Goal: Task Accomplishment & Management: Manage account settings

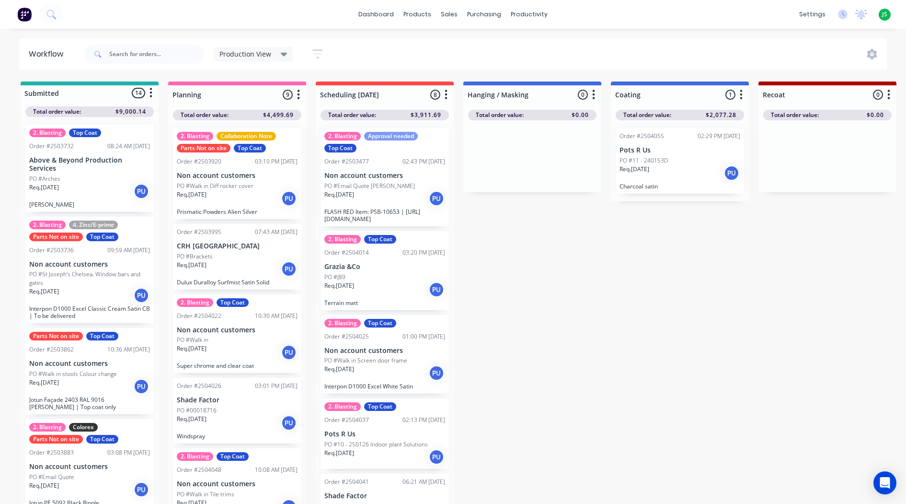
scroll to position [192, 0]
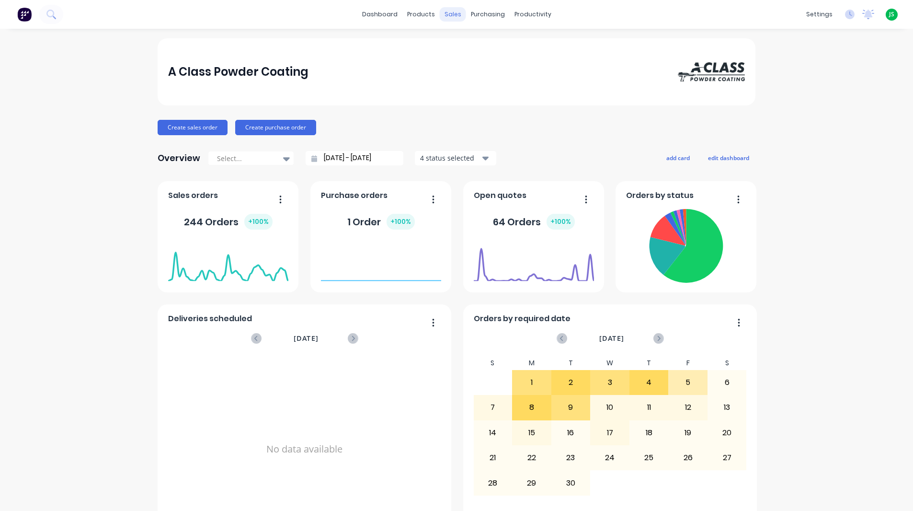
click at [446, 15] on div "sales" at bounding box center [453, 14] width 26 height 14
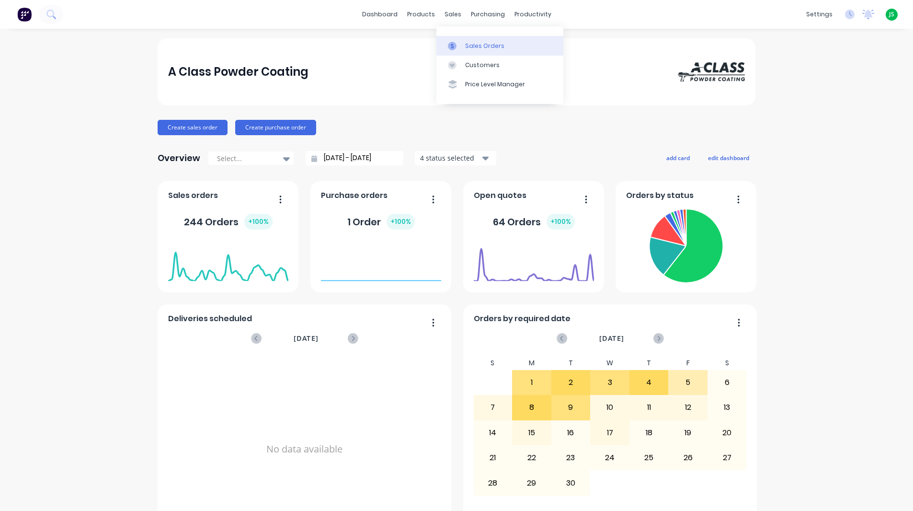
click at [490, 51] on link "Sales Orders" at bounding box center [500, 45] width 127 height 19
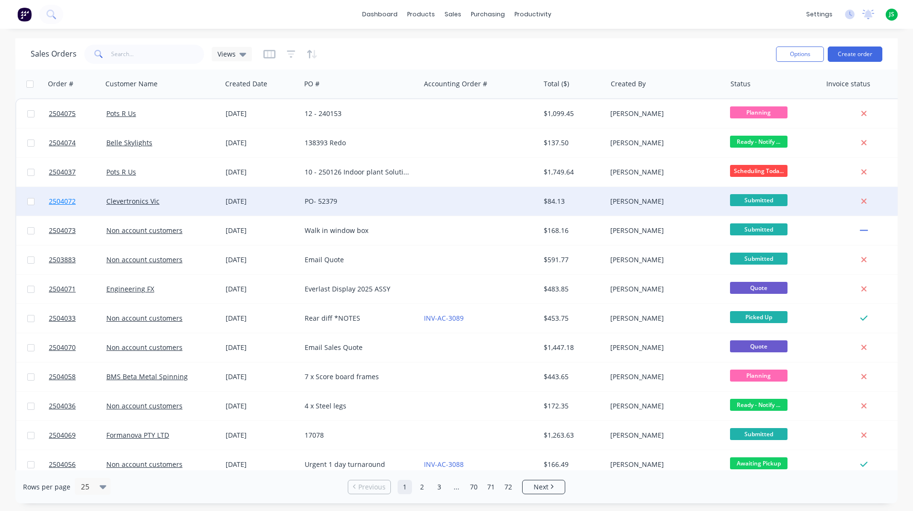
click at [59, 201] on span "2504072" at bounding box center [62, 201] width 27 height 10
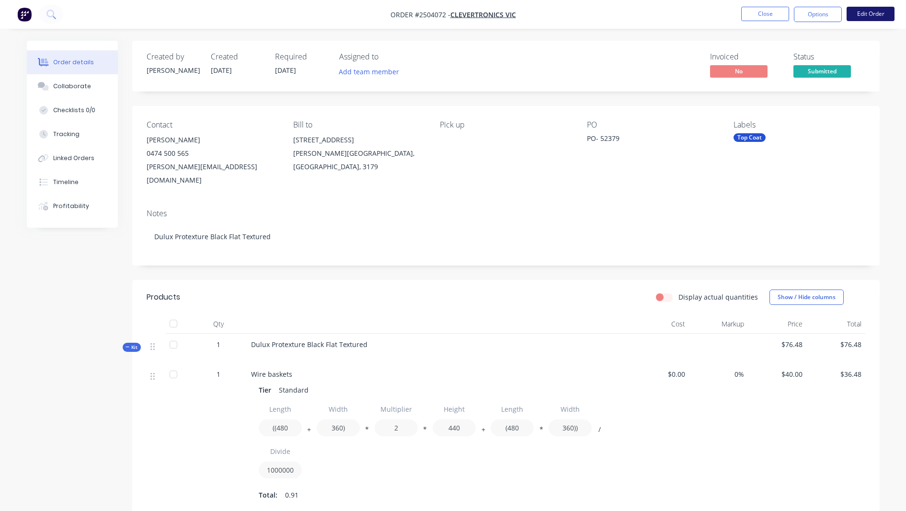
click at [868, 11] on button "Edit Order" at bounding box center [871, 14] width 48 height 14
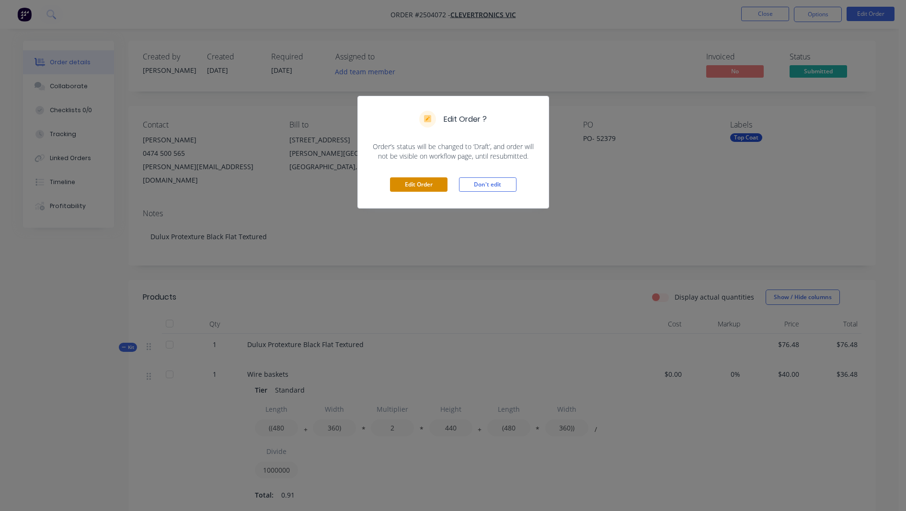
click at [429, 185] on button "Edit Order" at bounding box center [419, 184] width 58 height 14
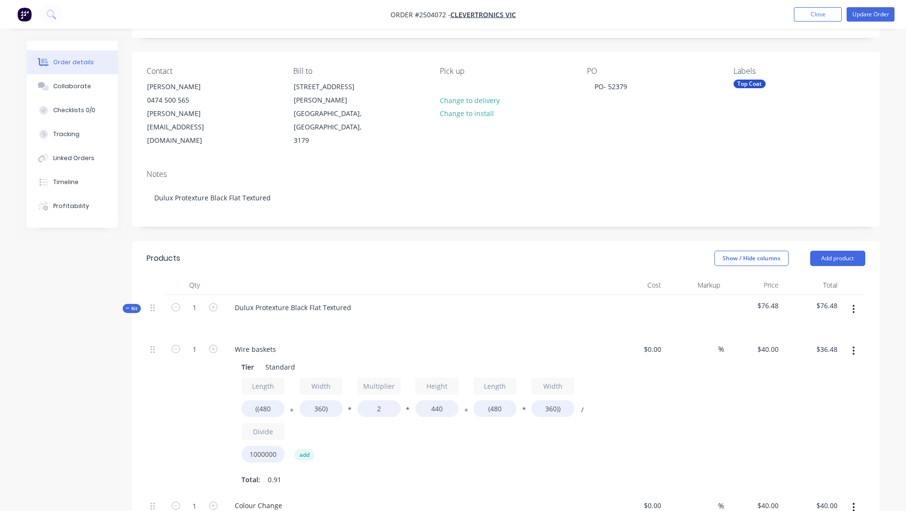
scroll to position [48, 0]
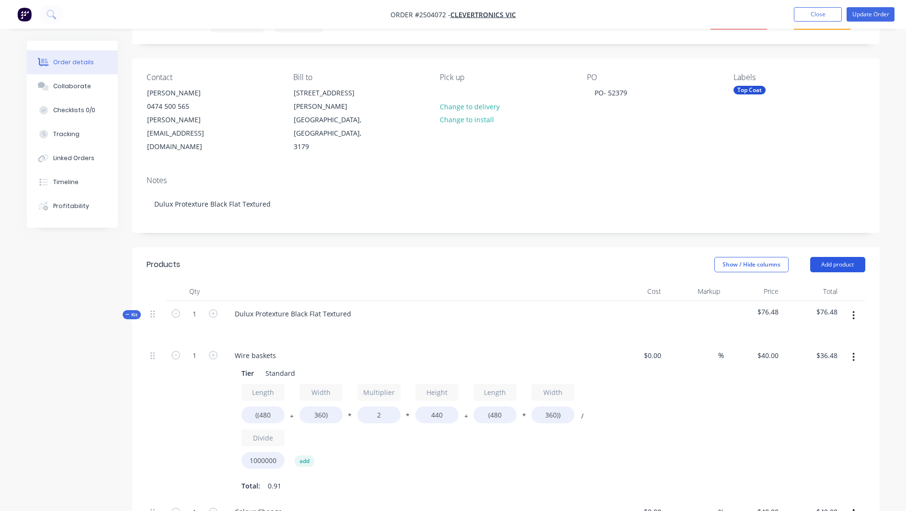
click at [839, 257] on button "Add product" at bounding box center [837, 264] width 55 height 15
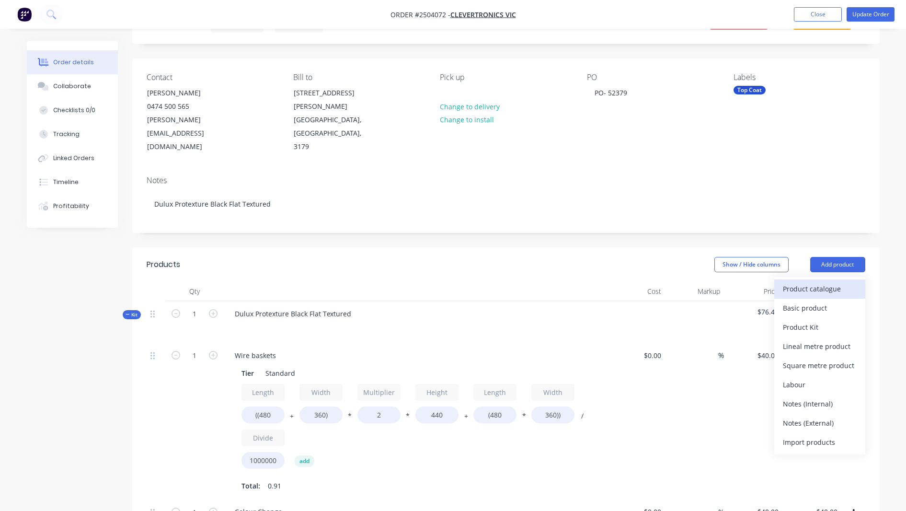
click at [825, 282] on div "Product catalogue" at bounding box center [820, 289] width 74 height 14
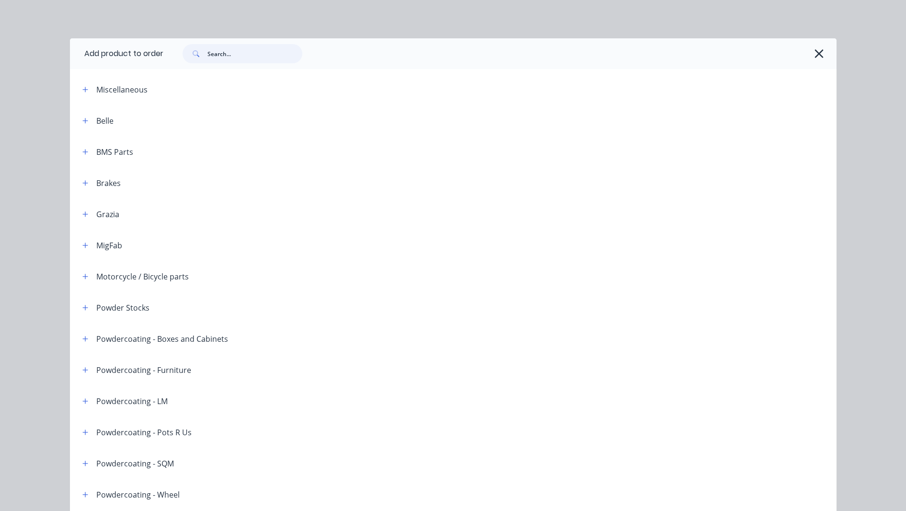
click at [229, 57] on input "text" at bounding box center [254, 53] width 95 height 19
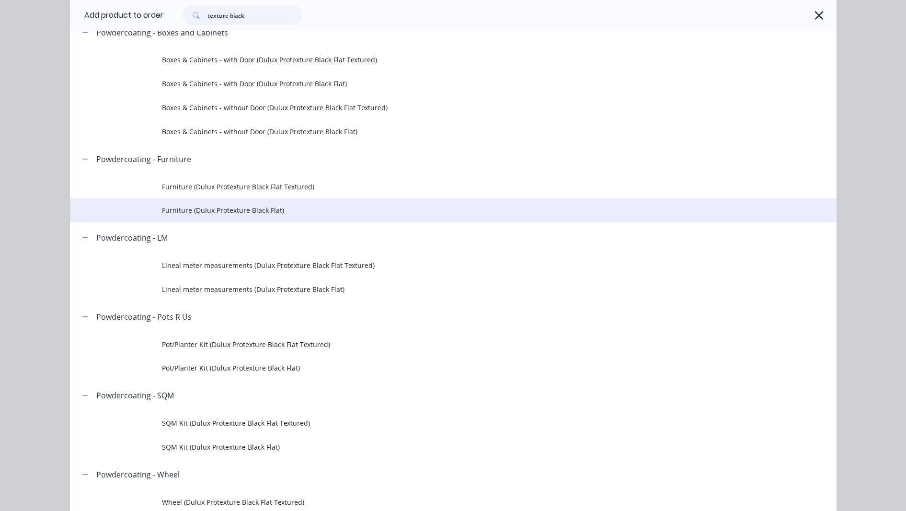
scroll to position [96, 0]
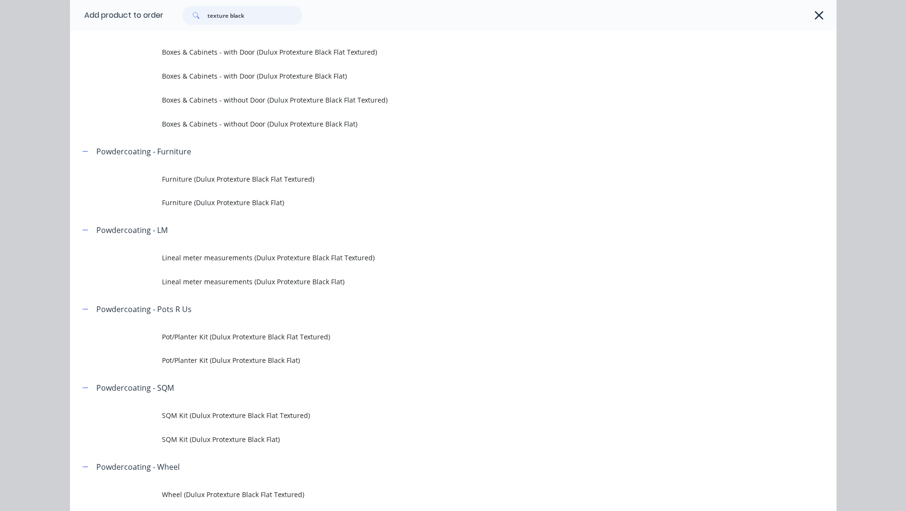
click at [230, 15] on input "texture black" at bounding box center [254, 15] width 95 height 19
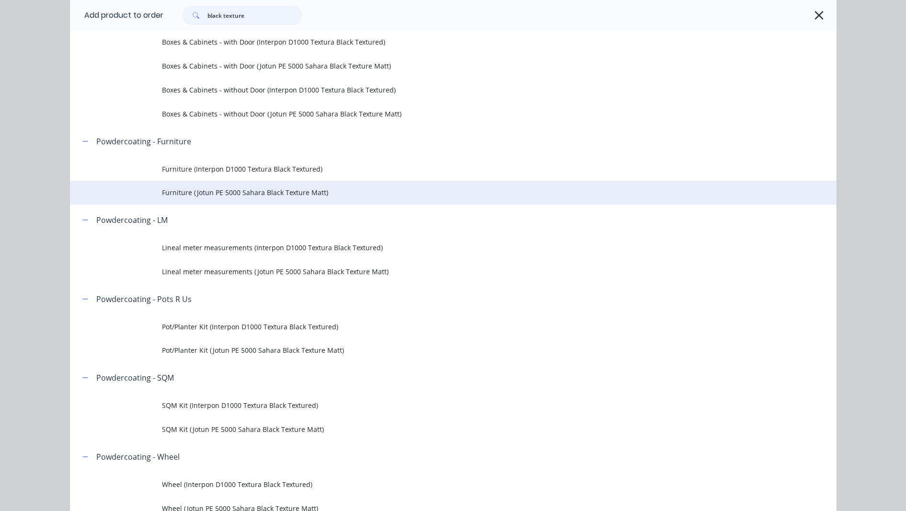
scroll to position [144, 0]
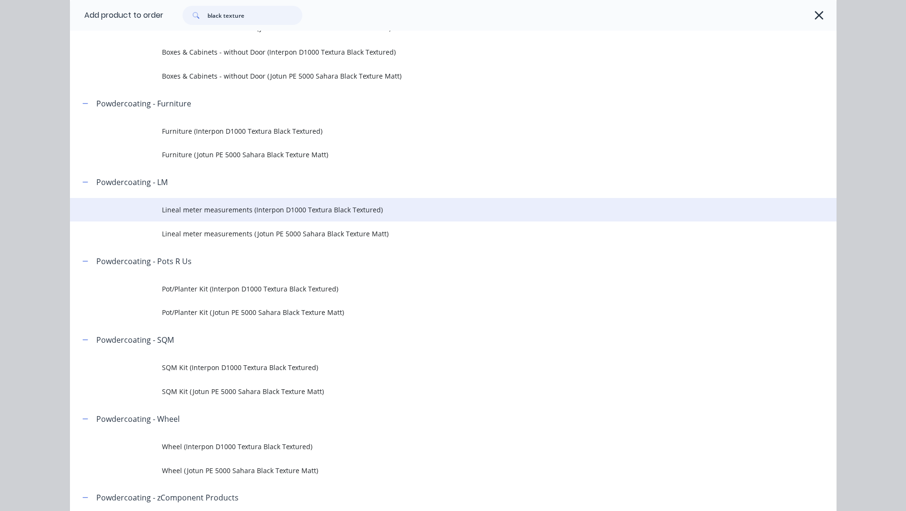
type input "black texture"
click at [294, 211] on span "Lineal meter measurements (Interpon D1000 Textura Black Textured)" at bounding box center [432, 210] width 540 height 10
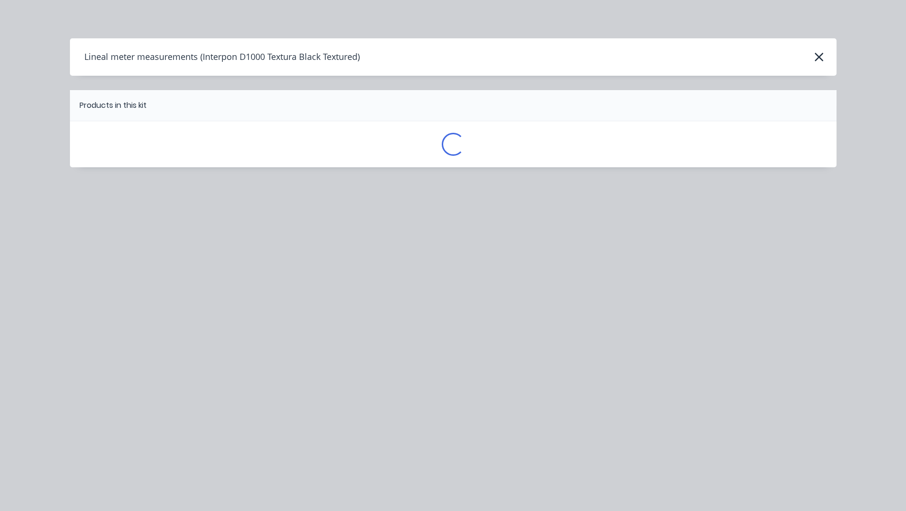
click at [294, 196] on div "Lineal meter measurements (Interpon D1000 Textura Black Textured) Products in t…" at bounding box center [453, 117] width 767 height 158
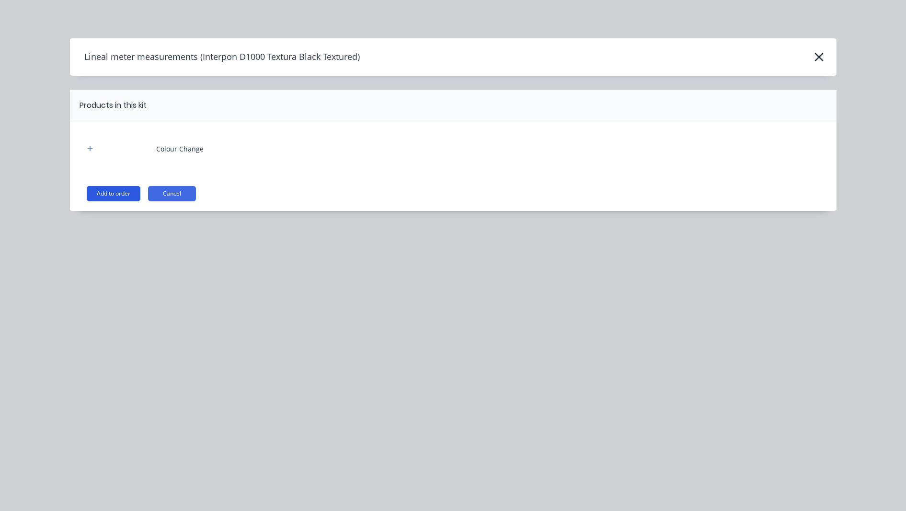
click at [120, 196] on button "Add to order" at bounding box center [114, 193] width 54 height 15
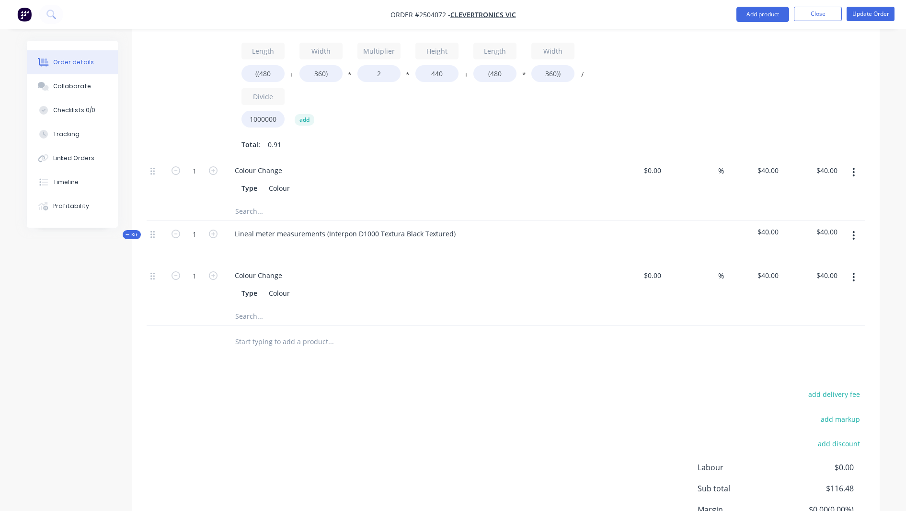
scroll to position [309, 0]
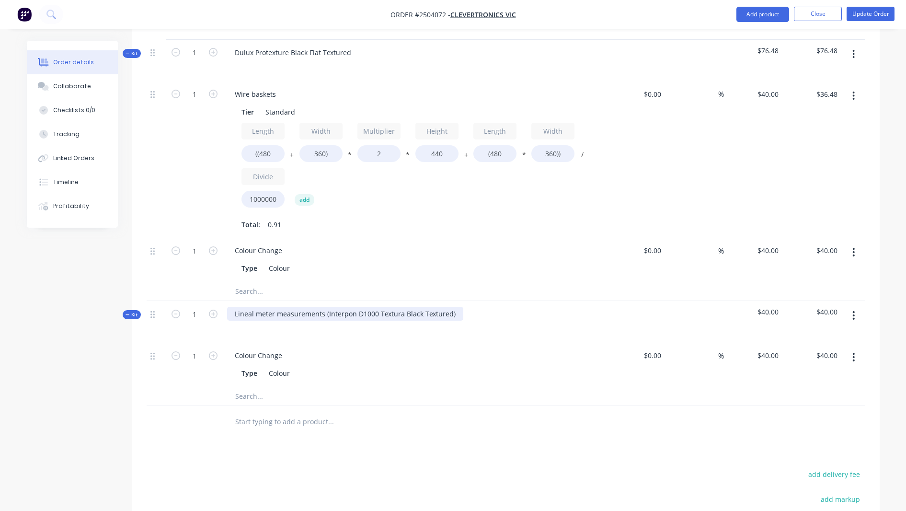
click at [454, 307] on div "Lineal meter measurements (Interpon D1000 Textura Black Textured)" at bounding box center [345, 314] width 236 height 14
click at [275, 307] on div "Interpon D1000 Textura Black Textured" at bounding box center [297, 314] width 140 height 14
click at [273, 307] on div "Interpon D1000 Textura Black Textured" at bounding box center [297, 314] width 140 height 14
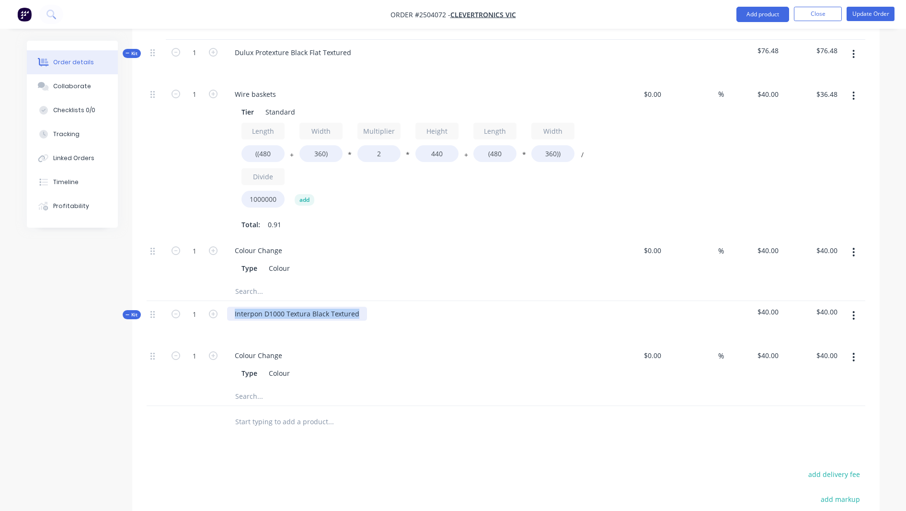
click at [273, 307] on div "Interpon D1000 Textura Black Textured" at bounding box center [297, 314] width 140 height 14
copy div "Interpon D1000 Textura Black Textured"
click at [852, 307] on button "button" at bounding box center [853, 315] width 23 height 17
click at [830, 391] on div "Delete" at bounding box center [820, 398] width 74 height 14
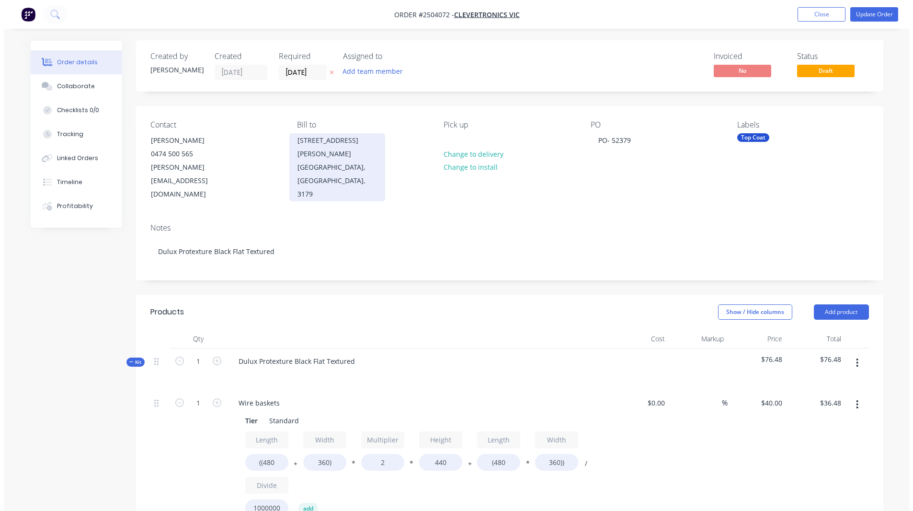
scroll to position [0, 0]
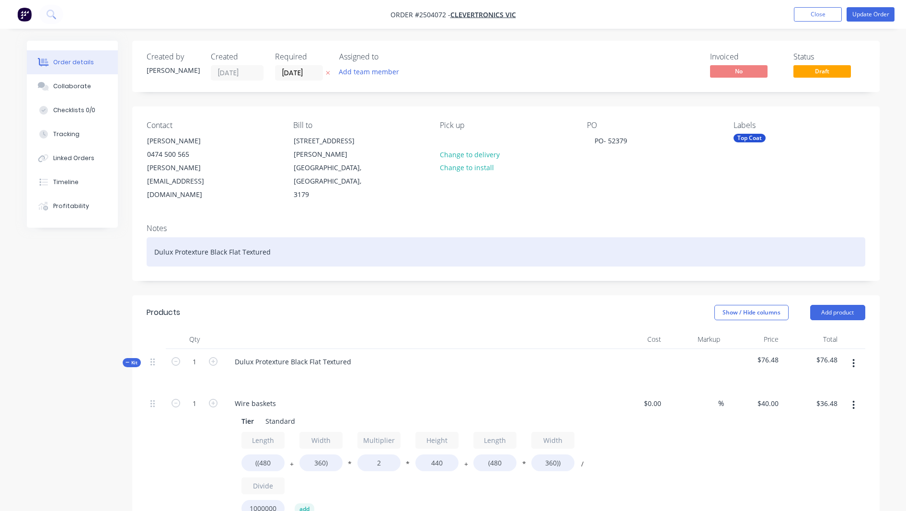
click at [206, 237] on div "Dulux Protexture Black Flat Textured" at bounding box center [506, 251] width 719 height 29
paste div
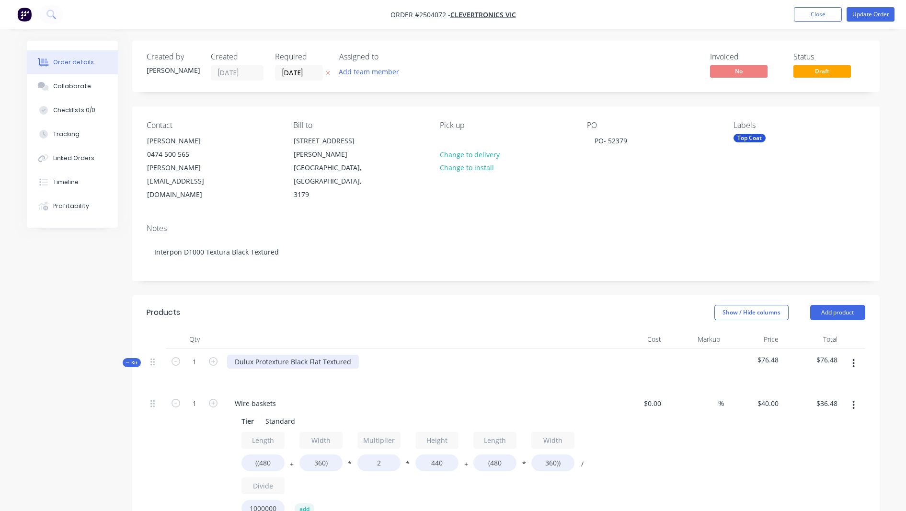
click at [281, 355] on div "Dulux Protexture Black Flat Textured" at bounding box center [293, 362] width 132 height 14
paste div
click at [871, 16] on button "Update Order" at bounding box center [871, 14] width 48 height 14
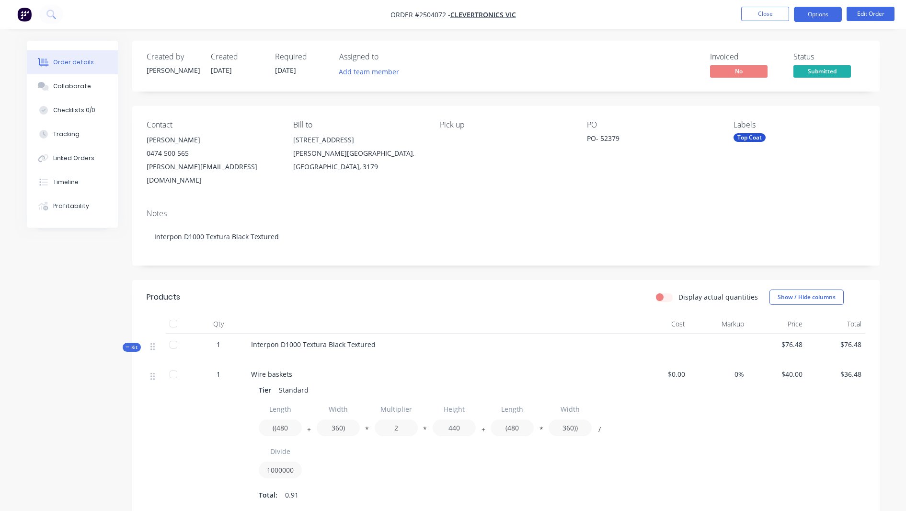
click at [814, 13] on button "Options" at bounding box center [818, 14] width 48 height 15
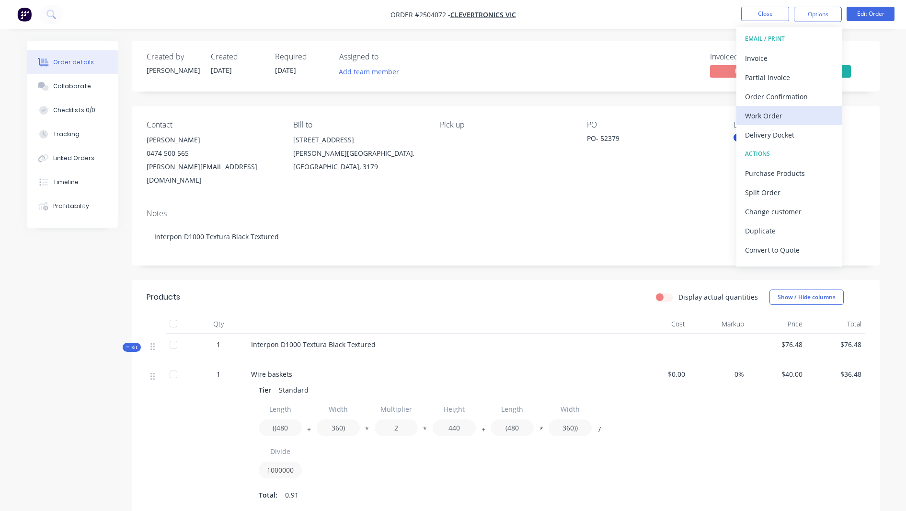
click at [752, 110] on div "Work Order" at bounding box center [789, 116] width 88 height 14
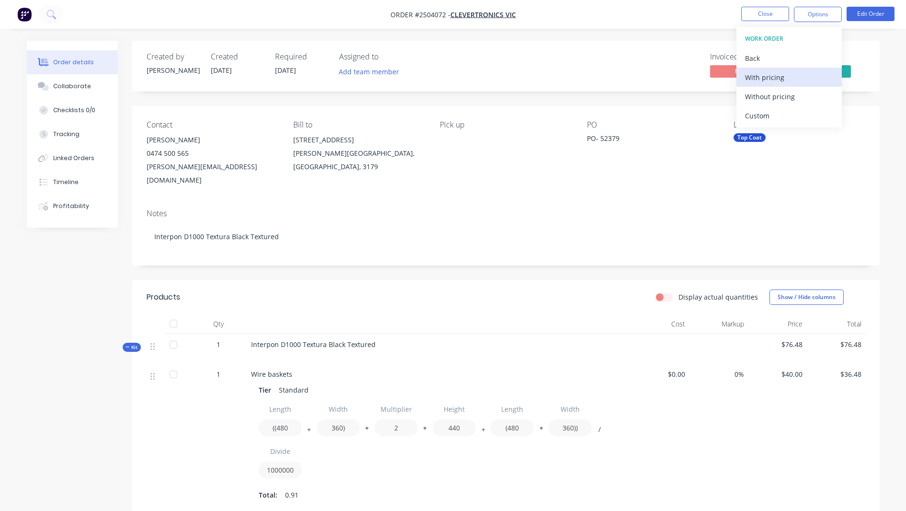
click at [760, 85] on button "With pricing" at bounding box center [789, 77] width 105 height 19
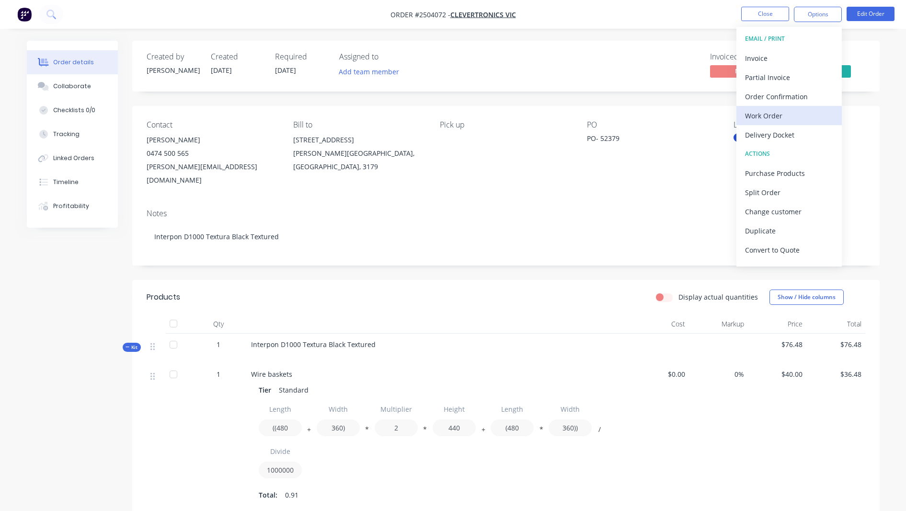
click at [772, 119] on div "Work Order" at bounding box center [789, 116] width 88 height 14
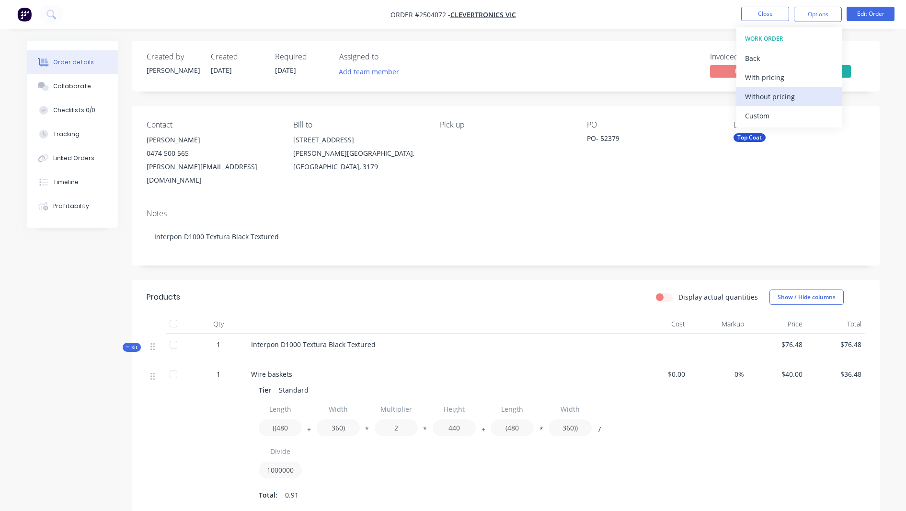
click at [774, 99] on div "Without pricing" at bounding box center [789, 97] width 88 height 14
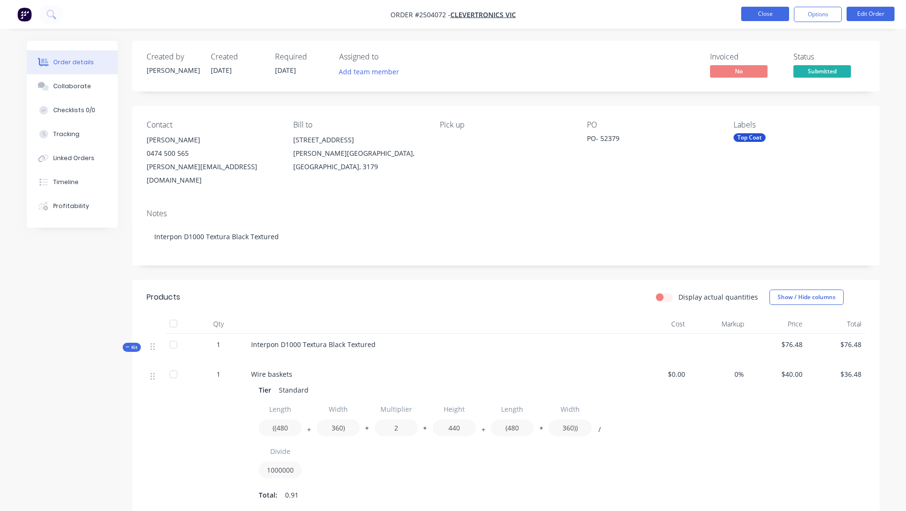
click at [758, 11] on button "Close" at bounding box center [765, 14] width 48 height 14
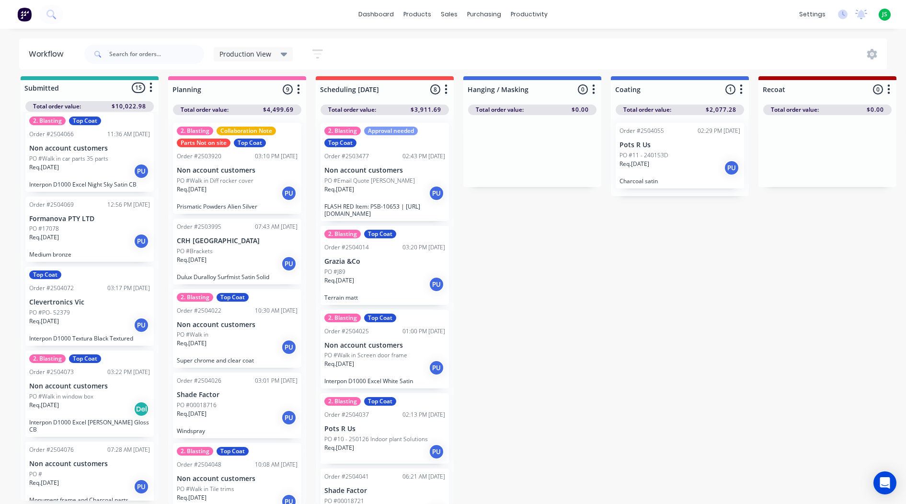
scroll to position [12, 0]
click at [85, 470] on div "PO #" at bounding box center [89, 474] width 121 height 9
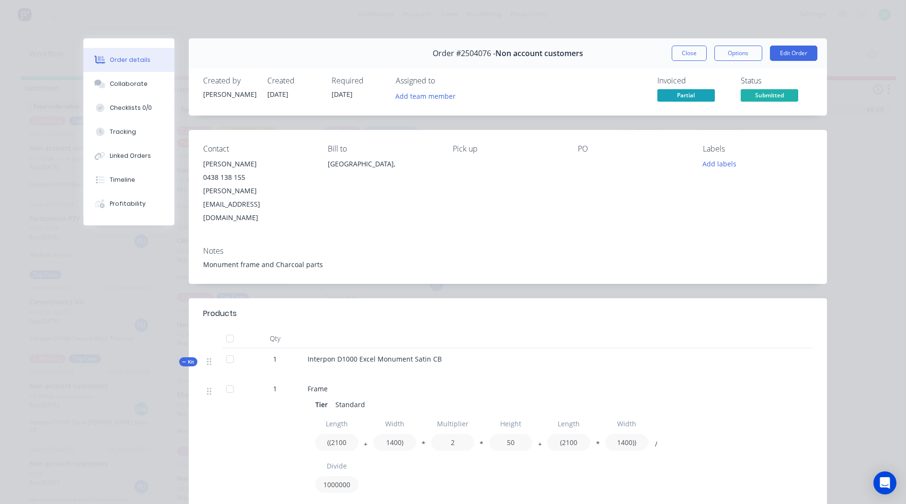
scroll to position [0, 0]
click at [684, 54] on button "Close" at bounding box center [689, 53] width 35 height 15
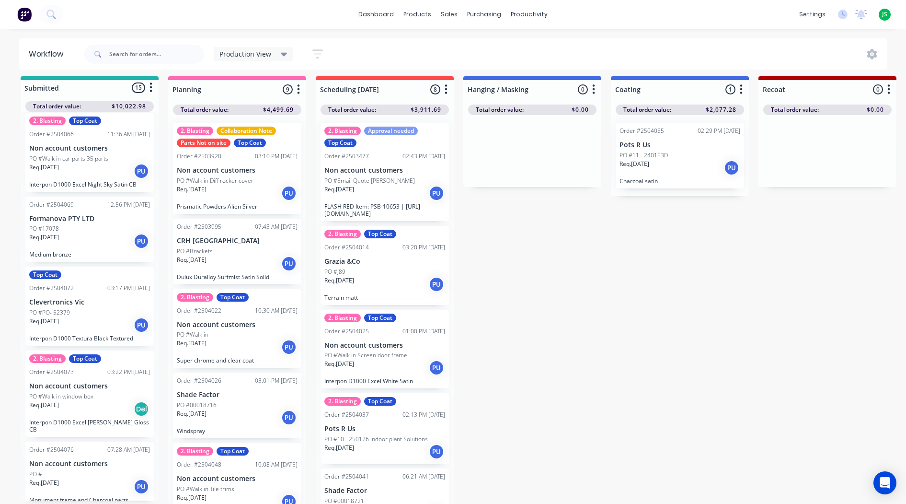
click at [392, 267] on div "PO #J89" at bounding box center [384, 271] width 121 height 9
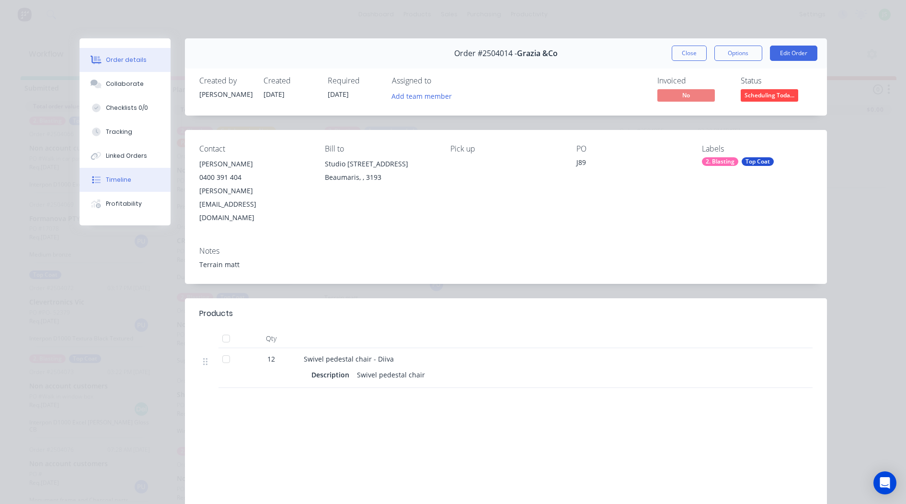
click at [124, 173] on button "Timeline" at bounding box center [125, 180] width 91 height 24
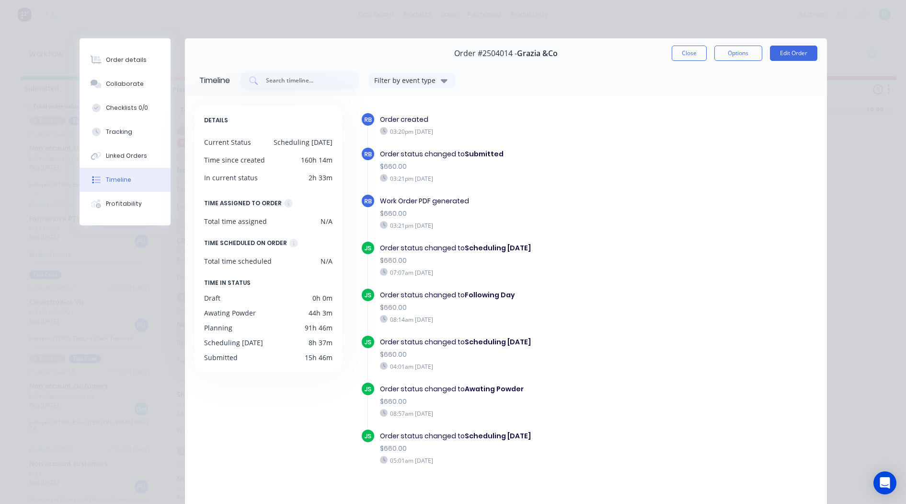
click at [677, 55] on button "Close" at bounding box center [689, 53] width 35 height 15
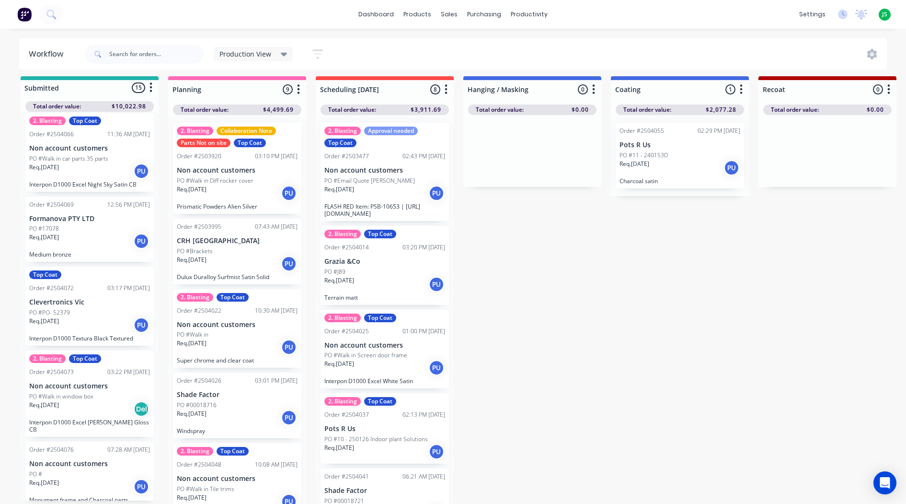
click at [378, 166] on p "Non account customers" at bounding box center [384, 170] width 121 height 8
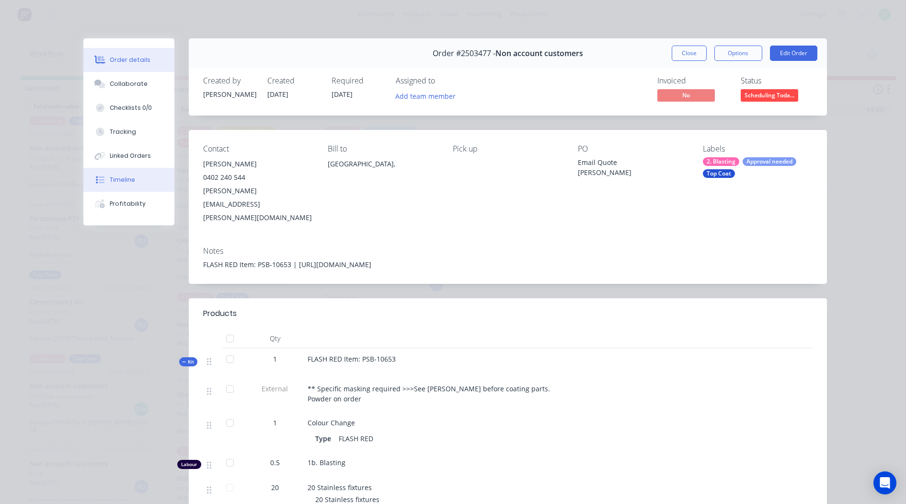
click at [126, 172] on button "Timeline" at bounding box center [128, 180] width 91 height 24
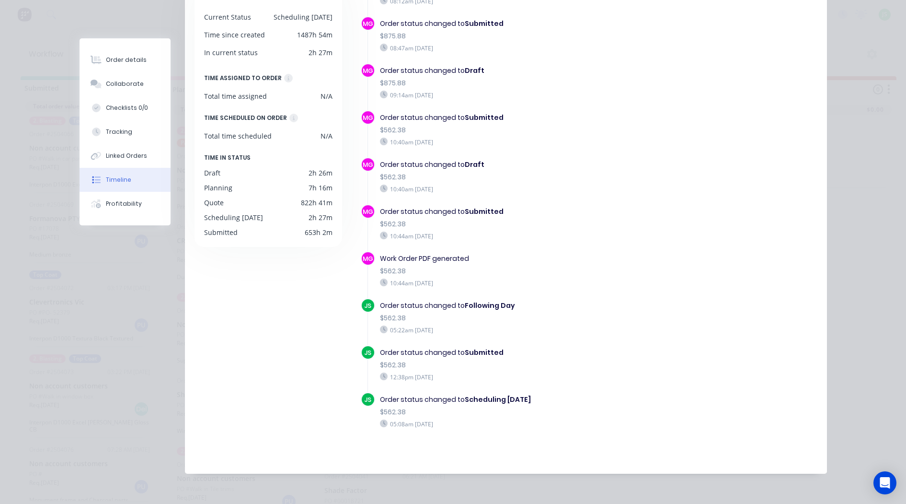
scroll to position [132, 0]
